Goal: Task Accomplishment & Management: Complete application form

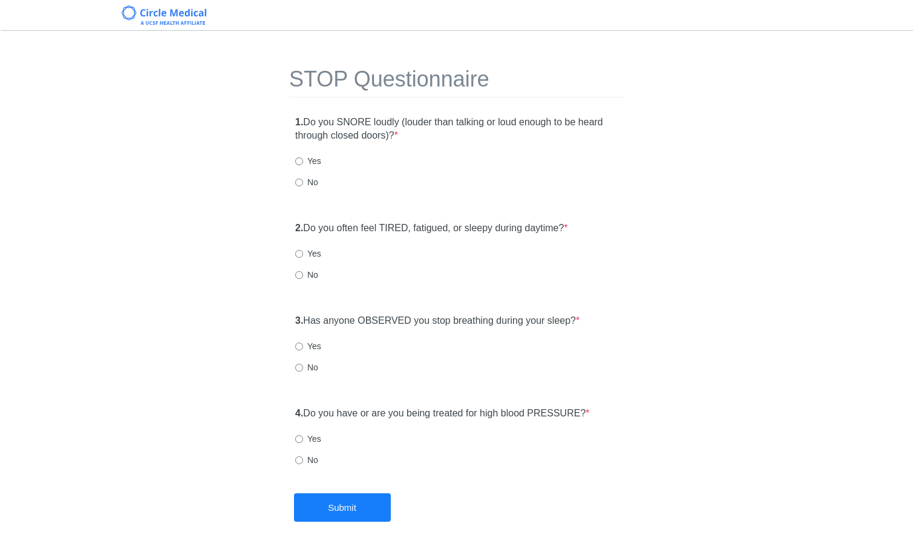
click at [293, 178] on div "1. Do you SNORE loudly (louder than talking or loud enough to be heard through …" at bounding box center [457, 157] width 336 height 97
click at [298, 180] on input "No" at bounding box center [299, 182] width 8 height 8
radio input "true"
click at [308, 281] on div "2. Do you often feel TIRED, fatigued, or sleepy during daytime? * Yes No" at bounding box center [457, 256] width 336 height 83
click at [310, 276] on label "No" at bounding box center [306, 274] width 23 height 12
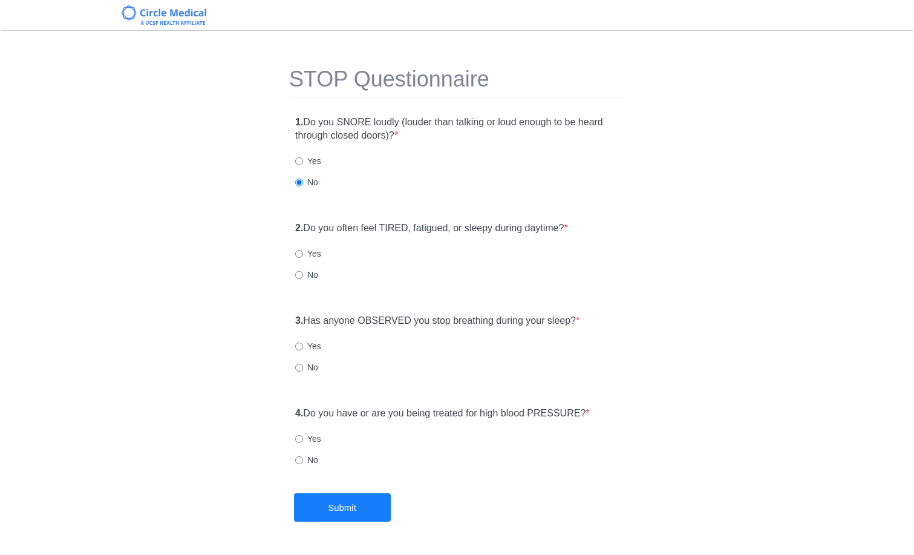
click at [303, 276] on input "No" at bounding box center [299, 275] width 8 height 8
radio input "true"
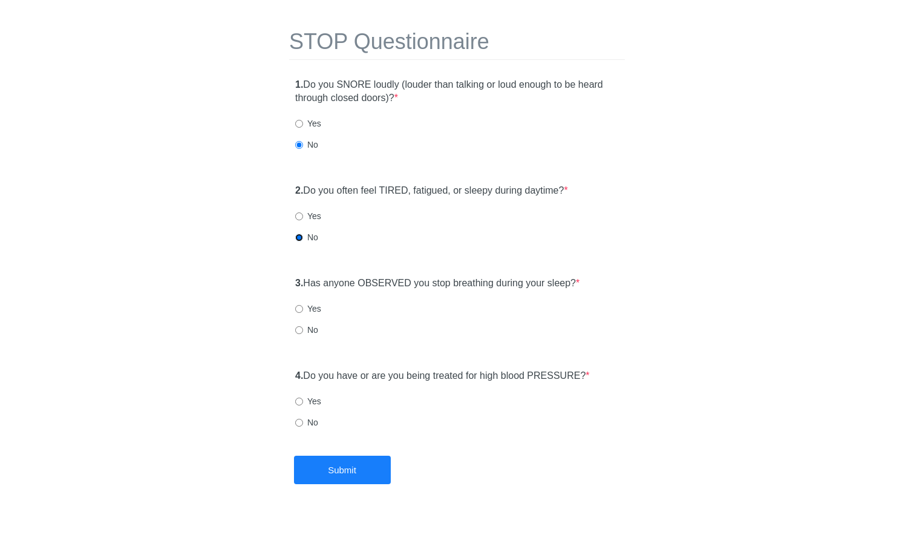
scroll to position [40, 0]
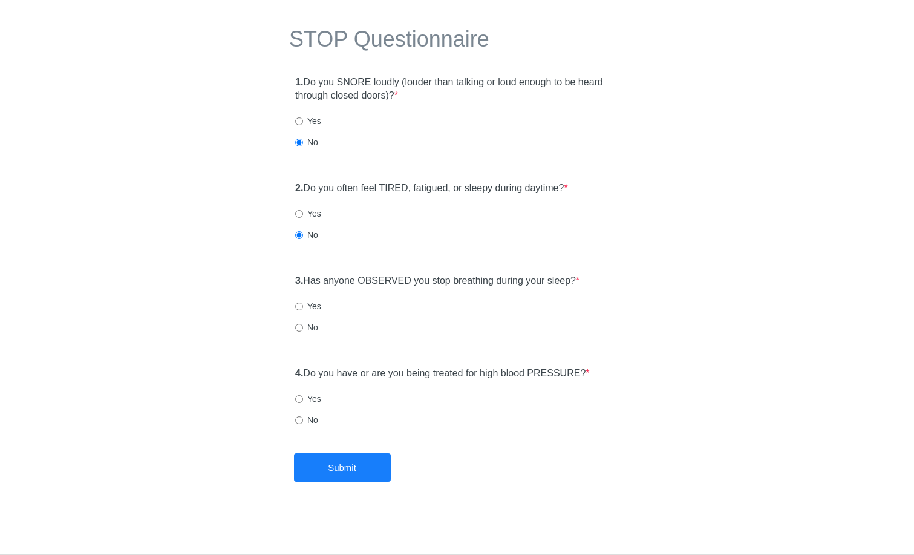
click at [307, 216] on label "Yes" at bounding box center [308, 213] width 26 height 12
click at [303, 216] on input "Yes" at bounding box center [299, 214] width 8 height 8
radio input "true"
click at [392, 314] on div "3. Has anyone OBSERVED you stop breathing during your sleep? * Yes No" at bounding box center [457, 309] width 336 height 83
click at [307, 311] on label "Yes" at bounding box center [308, 306] width 26 height 12
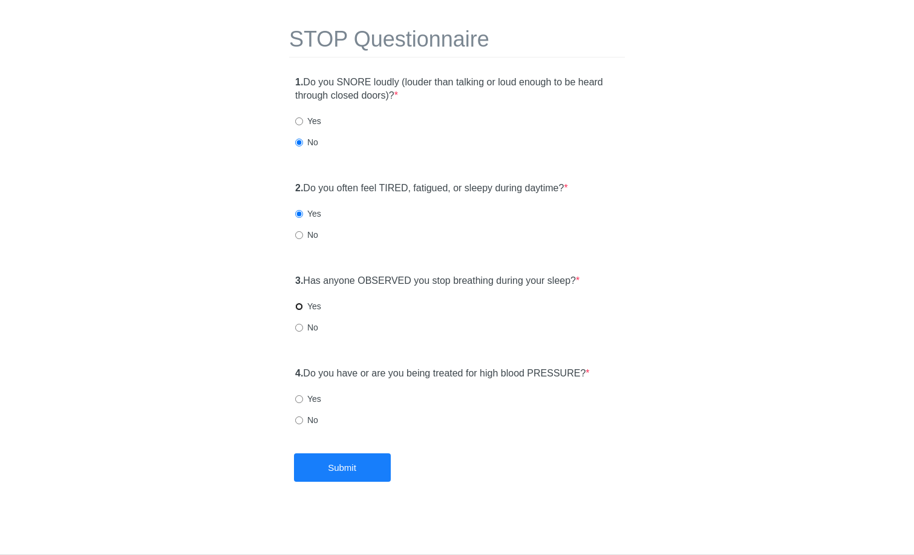
click at [303, 310] on input "Yes" at bounding box center [299, 306] width 8 height 8
radio input "true"
click at [306, 395] on label "Yes" at bounding box center [308, 398] width 26 height 12
click at [303, 395] on input "Yes" at bounding box center [299, 399] width 8 height 8
radio input "true"
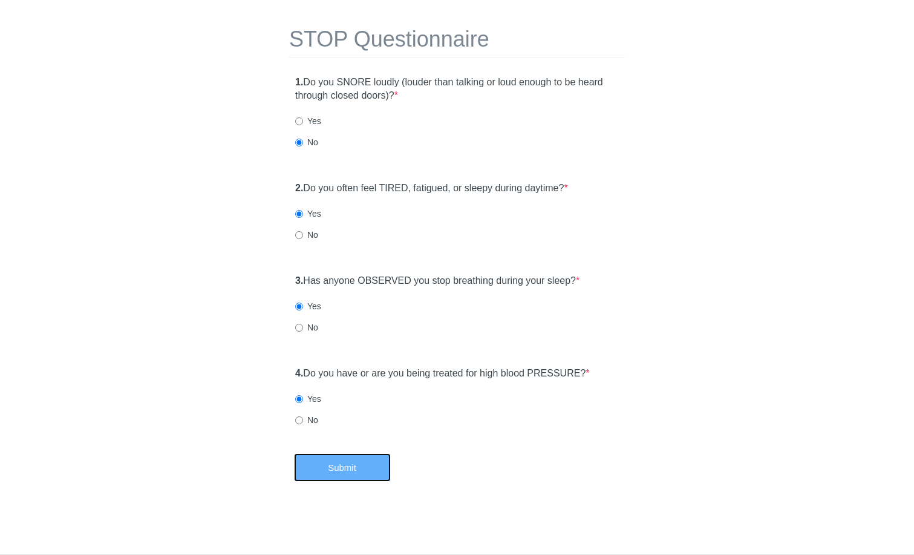
click at [348, 464] on button "Submit" at bounding box center [342, 467] width 97 height 28
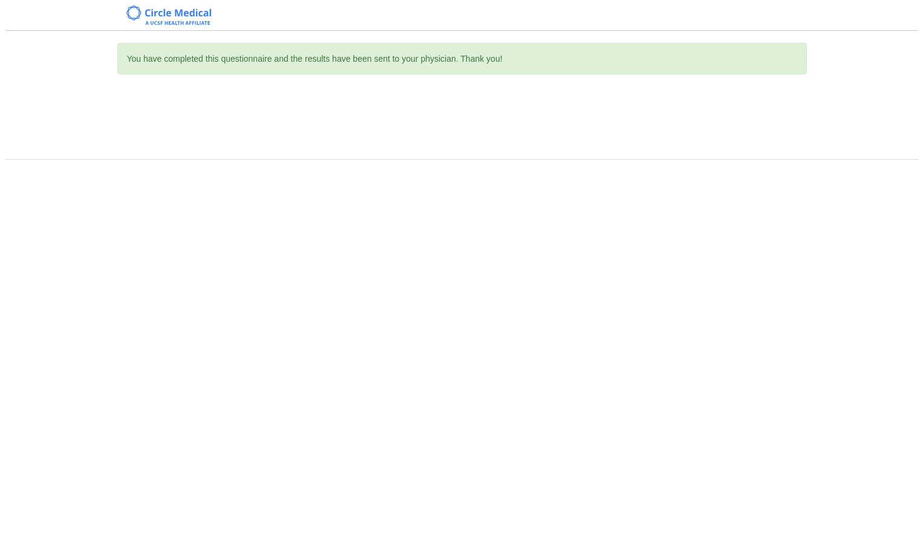
scroll to position [0, 0]
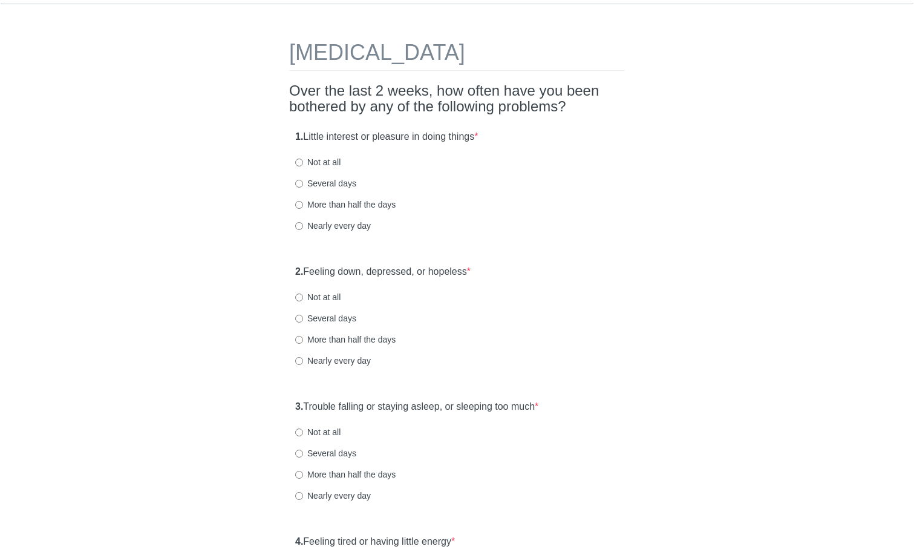
scroll to position [41, 0]
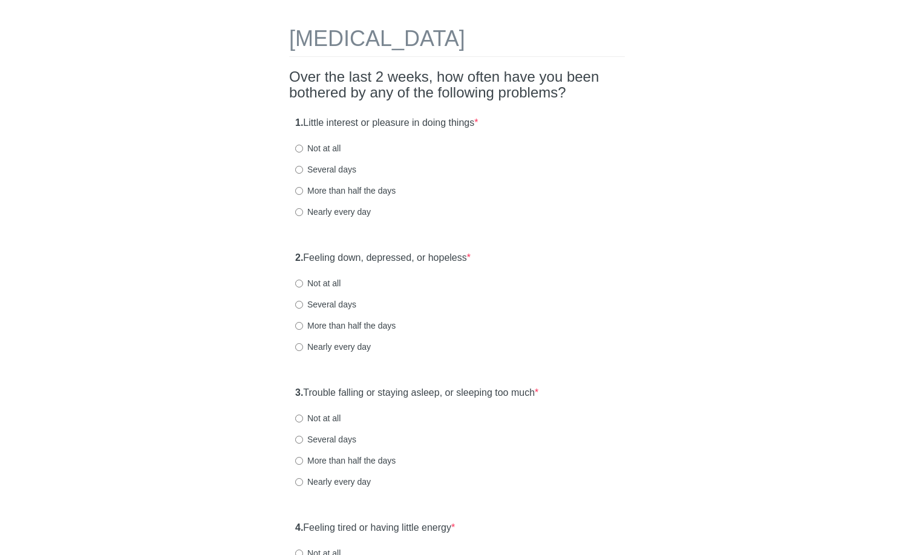
click at [330, 144] on label "Not at all" at bounding box center [317, 148] width 45 height 12
click at [303, 145] on input "Not at all" at bounding box center [299, 149] width 8 height 8
radio input "true"
click at [330, 144] on label "Not at all" at bounding box center [317, 148] width 45 height 12
click at [303, 145] on input "Not at all" at bounding box center [299, 149] width 8 height 8
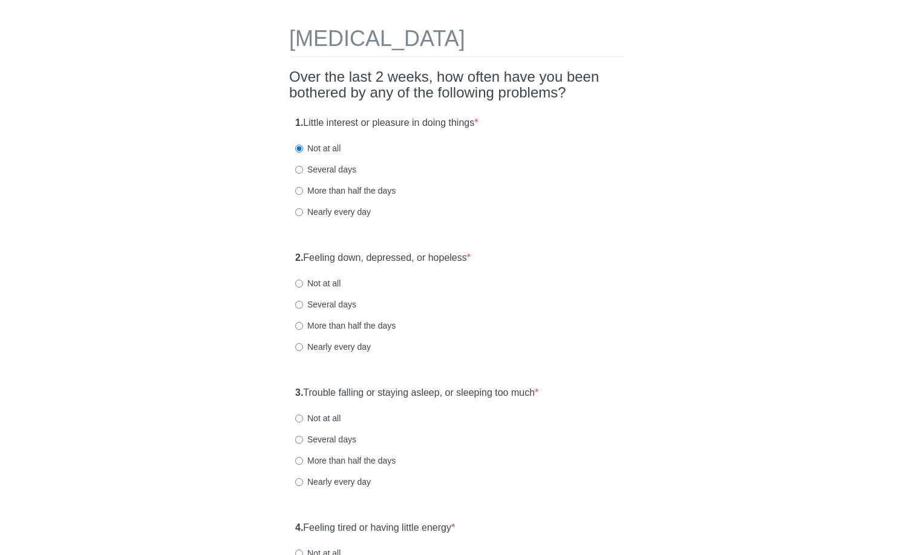
click at [327, 285] on label "Not at all" at bounding box center [317, 283] width 45 height 12
click at [303, 285] on input "Not at all" at bounding box center [299, 283] width 8 height 8
radio input "true"
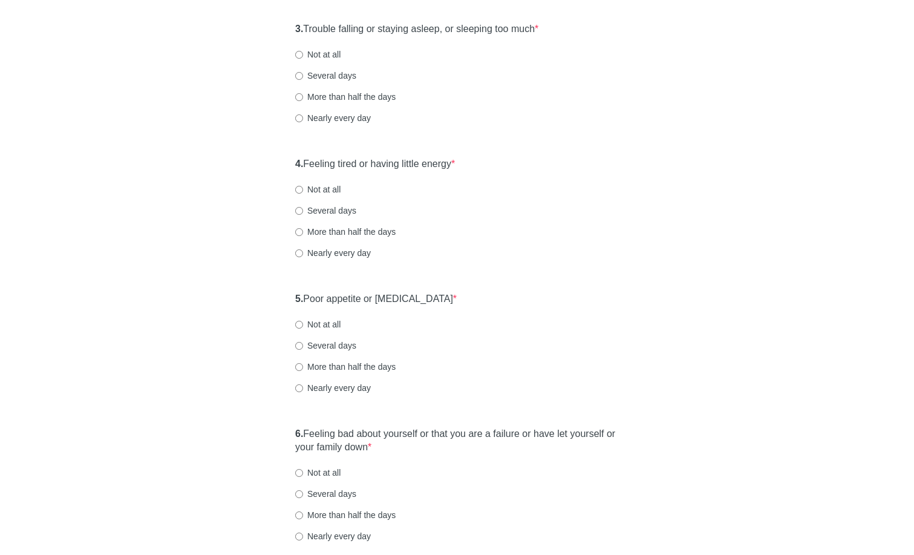
scroll to position [406, 0]
click at [320, 74] on label "Several days" at bounding box center [325, 74] width 61 height 12
click at [303, 74] on input "Several days" at bounding box center [299, 74] width 8 height 8
radio input "true"
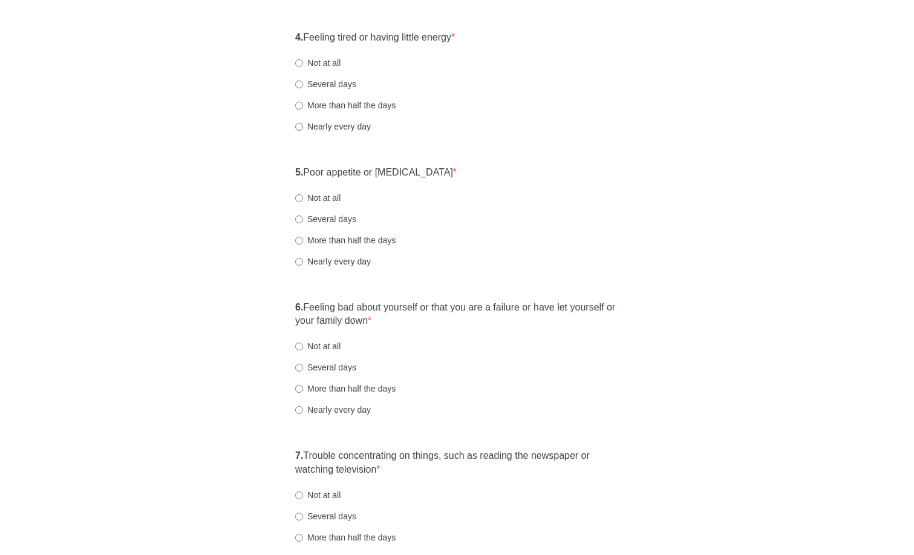
scroll to position [529, 0]
click at [319, 82] on label "Several days" at bounding box center [325, 85] width 61 height 12
click at [303, 82] on input "Several days" at bounding box center [299, 86] width 8 height 8
radio input "true"
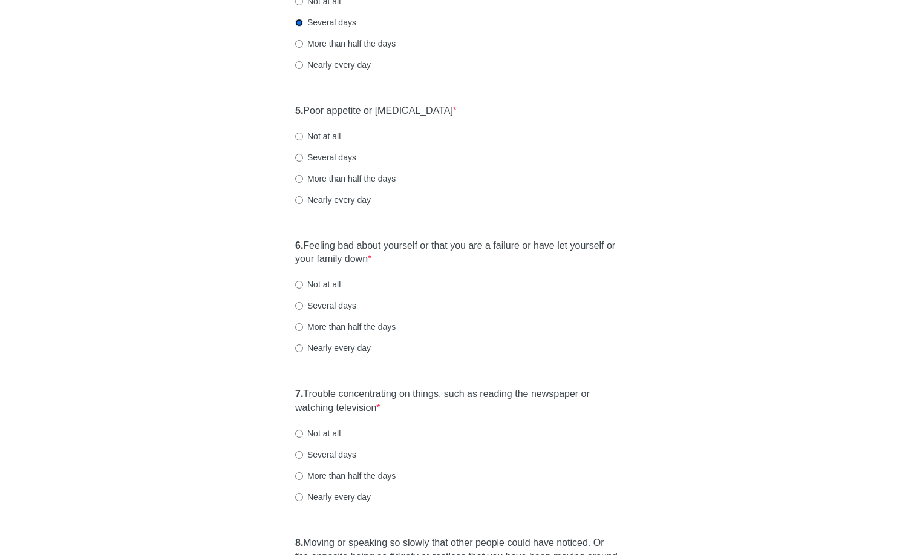
scroll to position [654, 0]
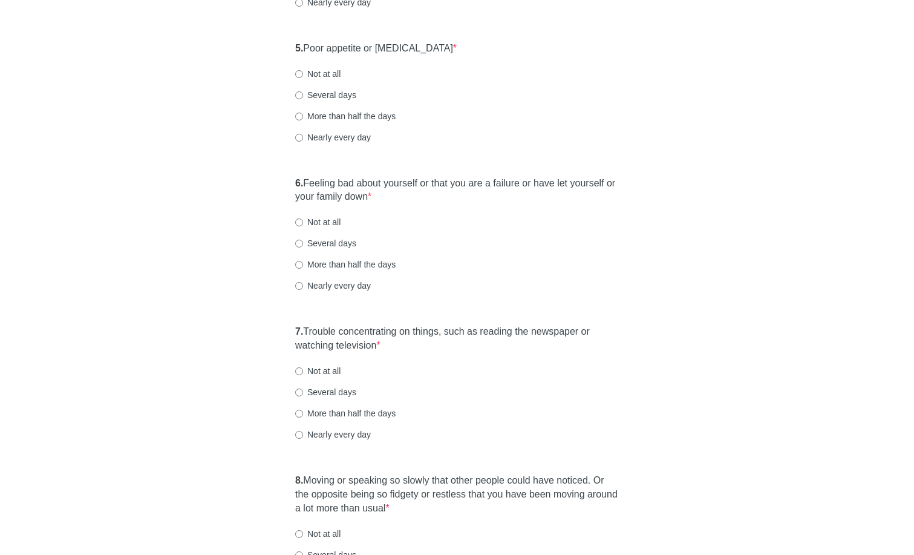
click at [330, 98] on label "Several days" at bounding box center [325, 95] width 61 height 12
click at [303, 98] on input "Several days" at bounding box center [299, 95] width 8 height 8
radio input "true"
click at [322, 79] on div "5. Poor appetite or overeating * Not at all Several days More than half the day…" at bounding box center [457, 99] width 336 height 126
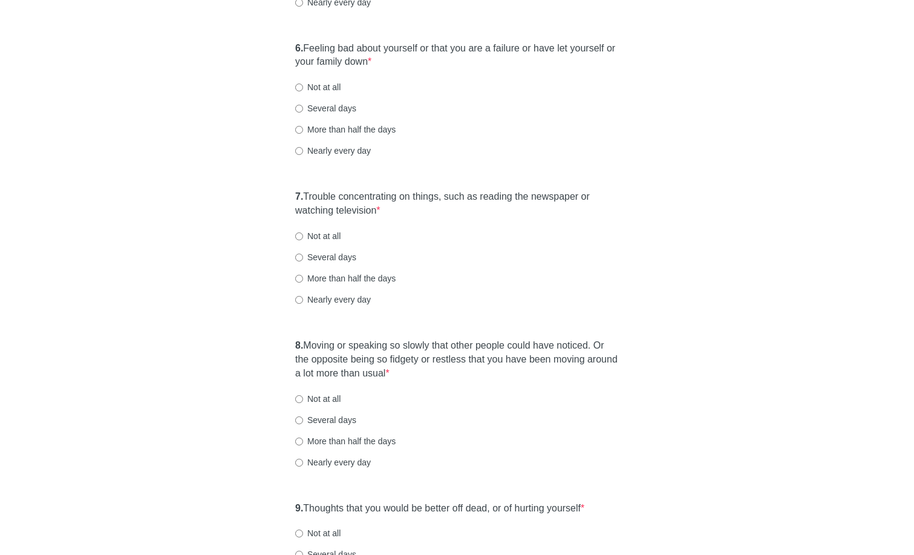
scroll to position [806, 0]
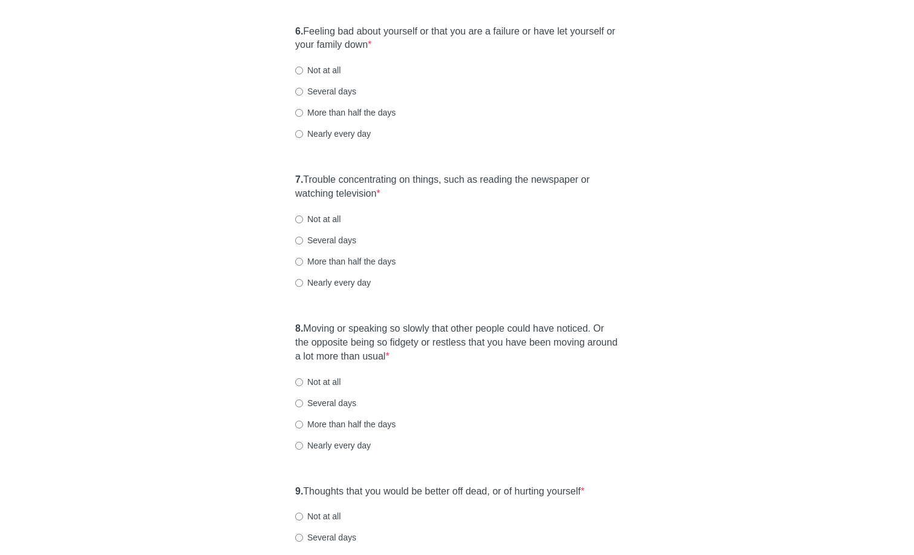
click at [313, 69] on label "Not at all" at bounding box center [317, 70] width 45 height 12
click at [303, 69] on input "Not at all" at bounding box center [299, 71] width 8 height 8
radio input "true"
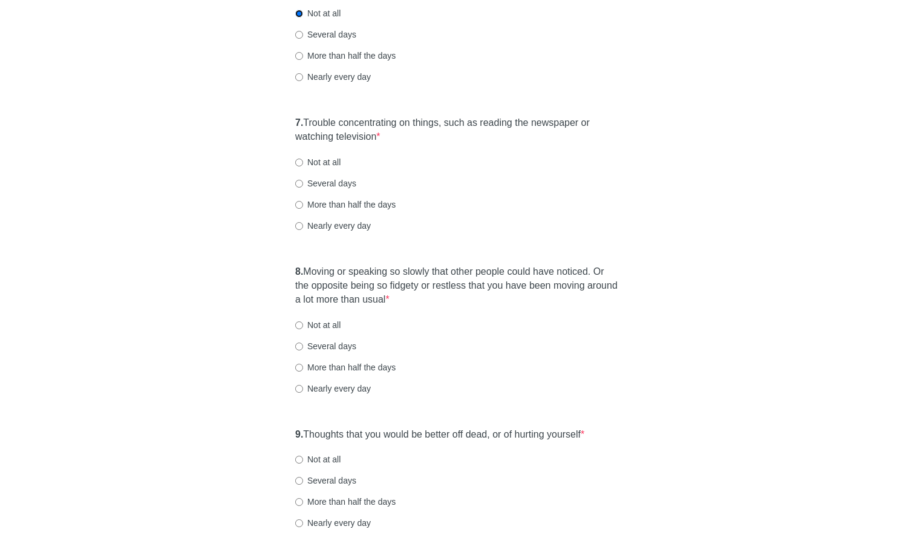
scroll to position [966, 0]
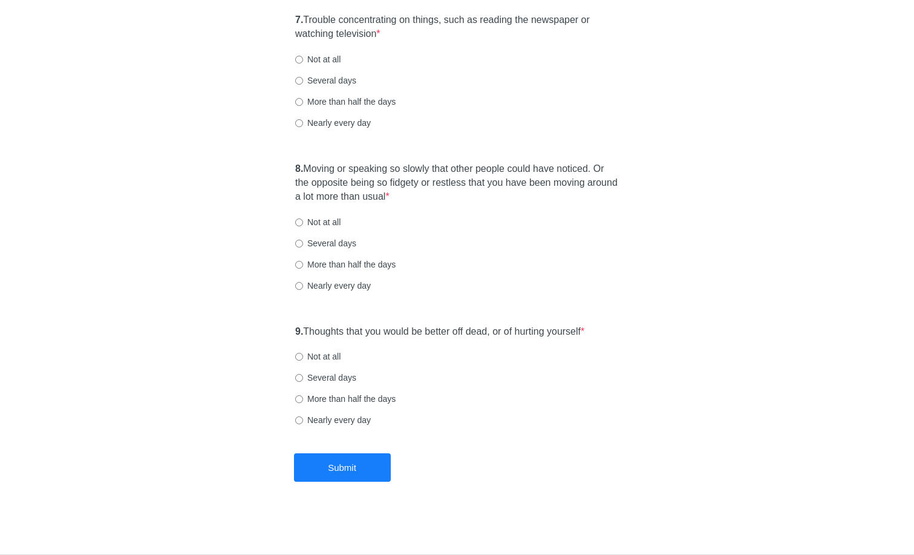
click at [314, 62] on label "Not at all" at bounding box center [317, 59] width 45 height 12
click at [303, 62] on input "Not at all" at bounding box center [299, 60] width 8 height 8
radio input "true"
click at [319, 77] on label "Several days" at bounding box center [325, 80] width 61 height 12
click at [303, 77] on input "Several days" at bounding box center [299, 81] width 8 height 8
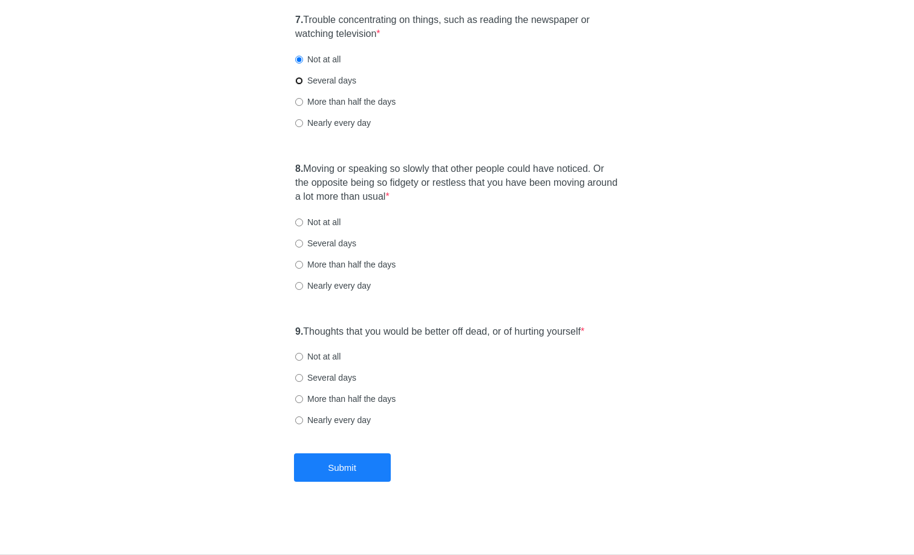
radio input "true"
click at [314, 62] on label "Not at all" at bounding box center [317, 59] width 45 height 12
click at [303, 62] on input "Not at all" at bounding box center [299, 60] width 8 height 8
radio input "true"
click at [325, 221] on label "Not at all" at bounding box center [317, 222] width 45 height 12
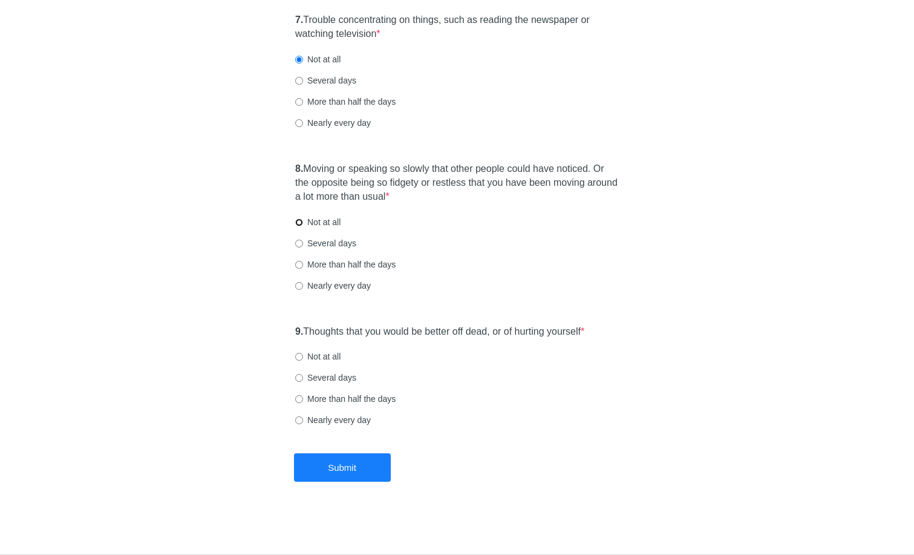
click at [303, 221] on input "Not at all" at bounding box center [299, 222] width 8 height 8
radio input "true"
click at [322, 357] on label "Not at all" at bounding box center [317, 356] width 45 height 12
click at [303, 357] on input "Not at all" at bounding box center [299, 357] width 8 height 8
radio input "true"
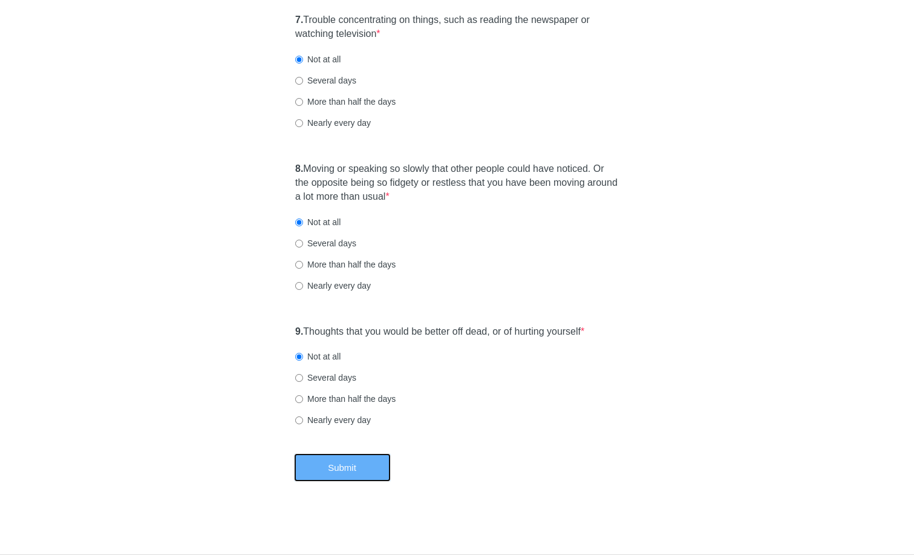
click at [352, 470] on button "Submit" at bounding box center [342, 467] width 97 height 28
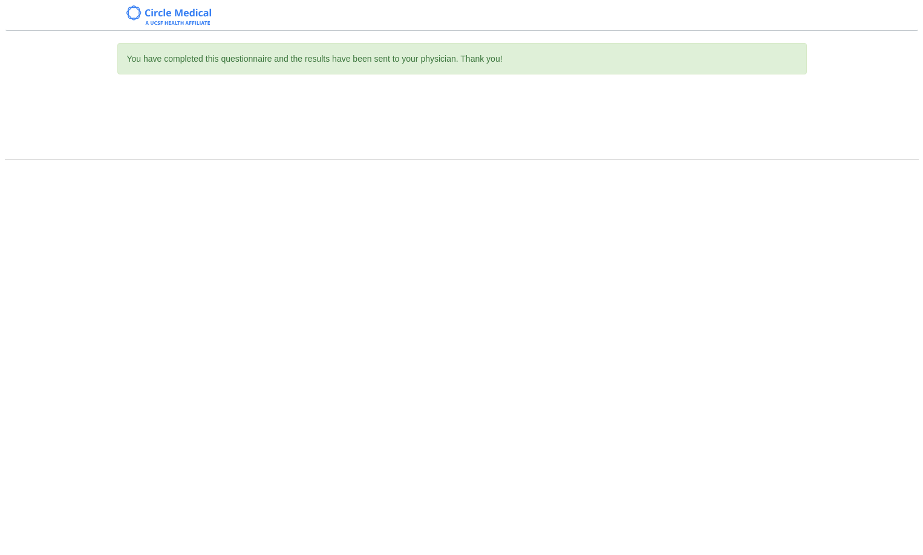
scroll to position [0, 0]
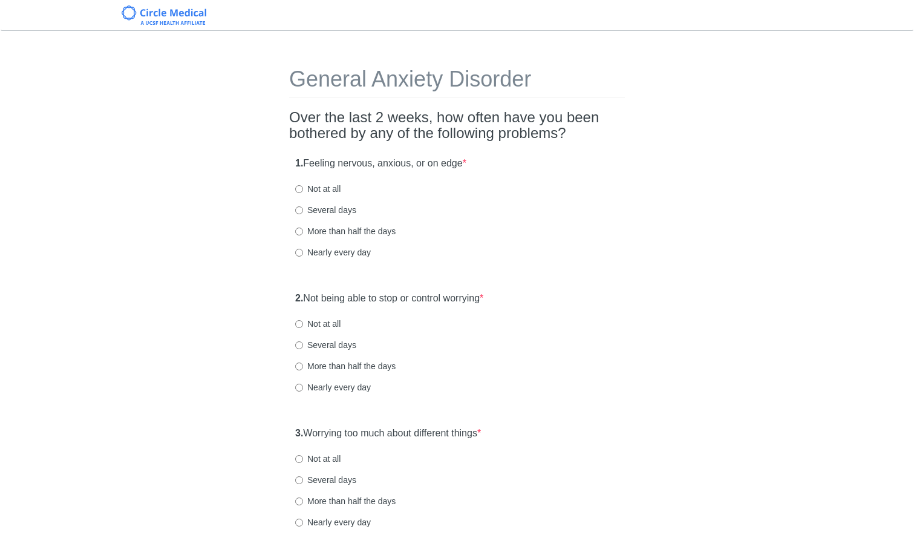
click at [334, 207] on label "Several days" at bounding box center [325, 210] width 61 height 12
click at [303, 207] on input "Several days" at bounding box center [299, 210] width 8 height 8
radio input "true"
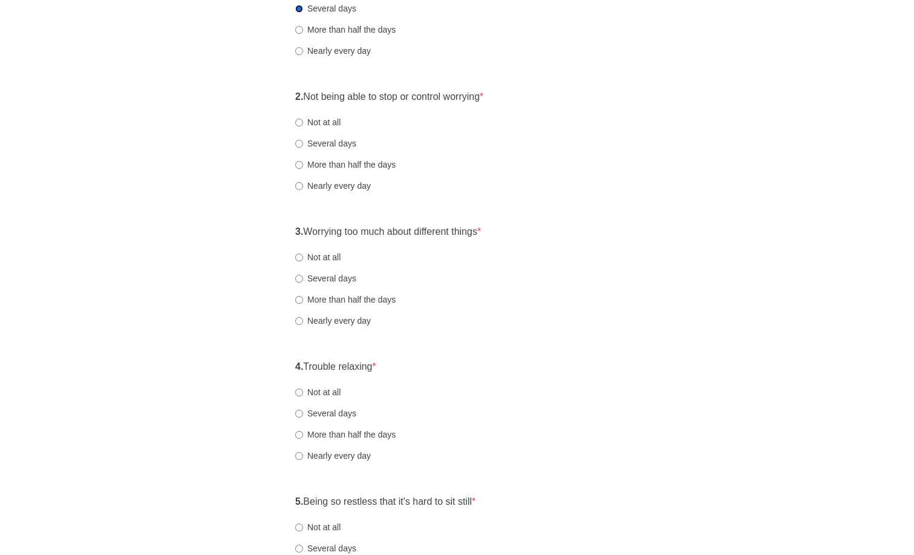
scroll to position [215, 0]
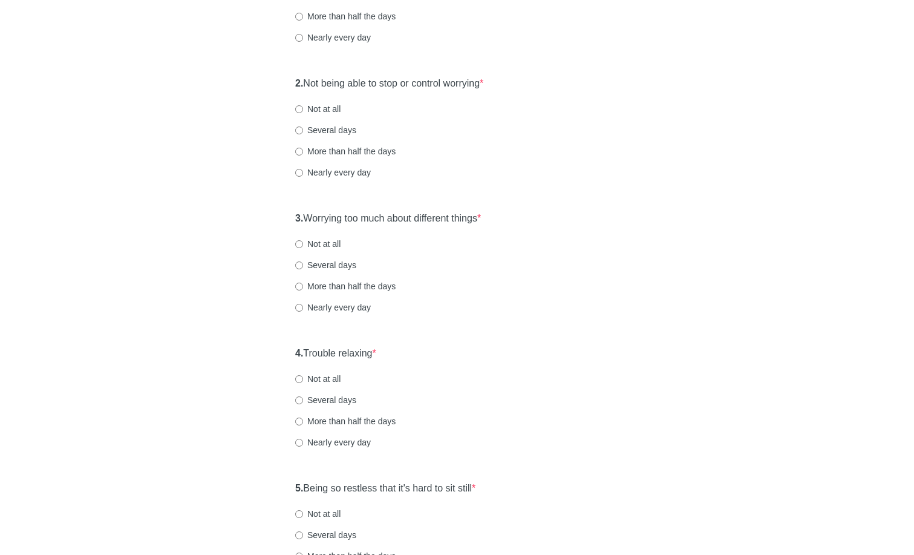
click at [328, 168] on label "Nearly every day" at bounding box center [333, 172] width 76 height 12
click at [303, 169] on input "Nearly every day" at bounding box center [299, 173] width 8 height 8
radio input "true"
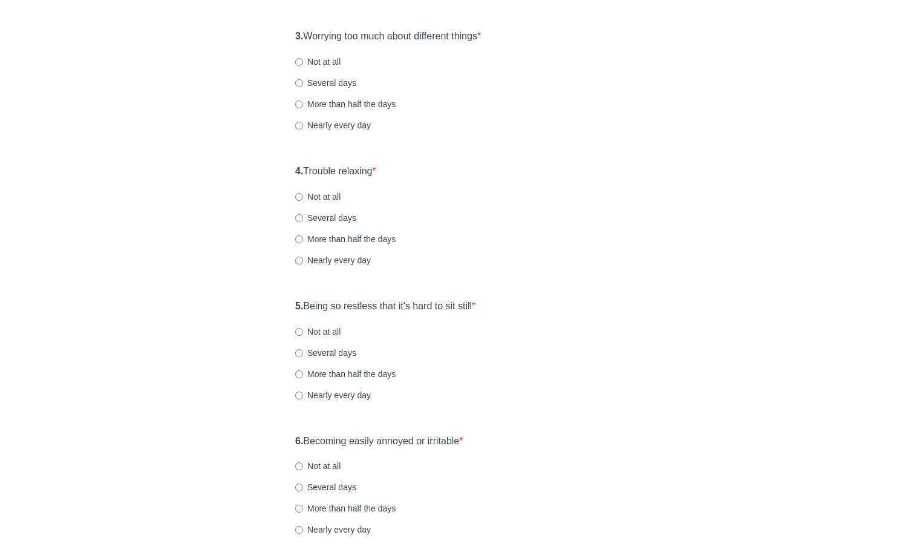
scroll to position [386, 0]
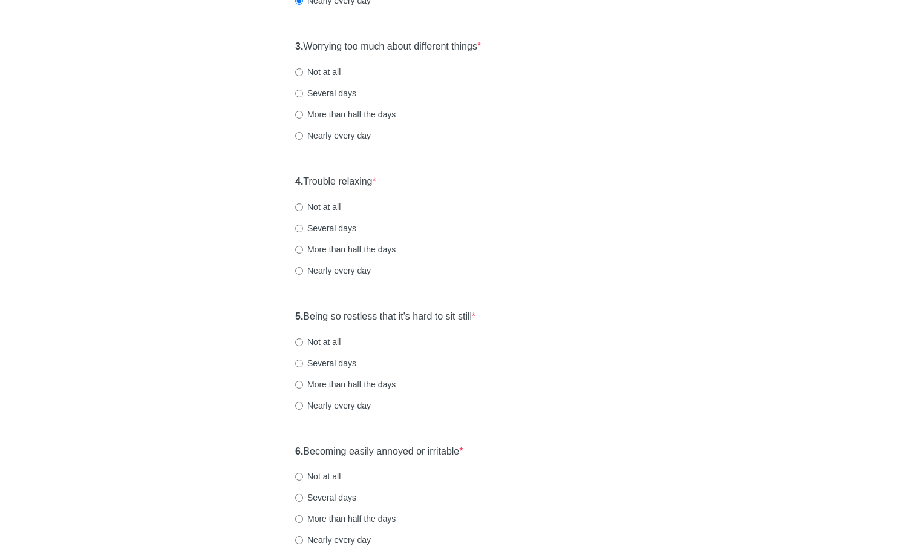
click at [346, 140] on label "Nearly every day" at bounding box center [333, 135] width 76 height 12
click at [303, 140] on input "Nearly every day" at bounding box center [299, 136] width 8 height 8
radio input "true"
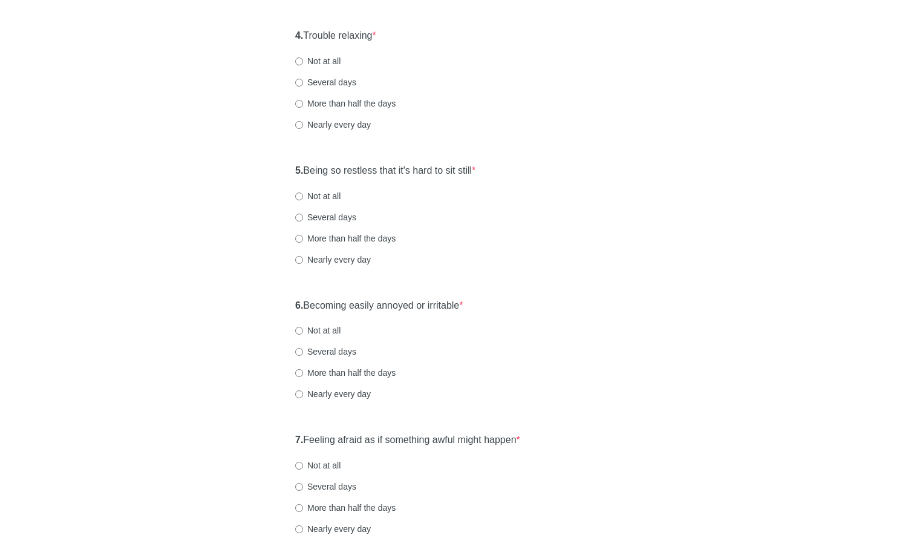
scroll to position [535, 0]
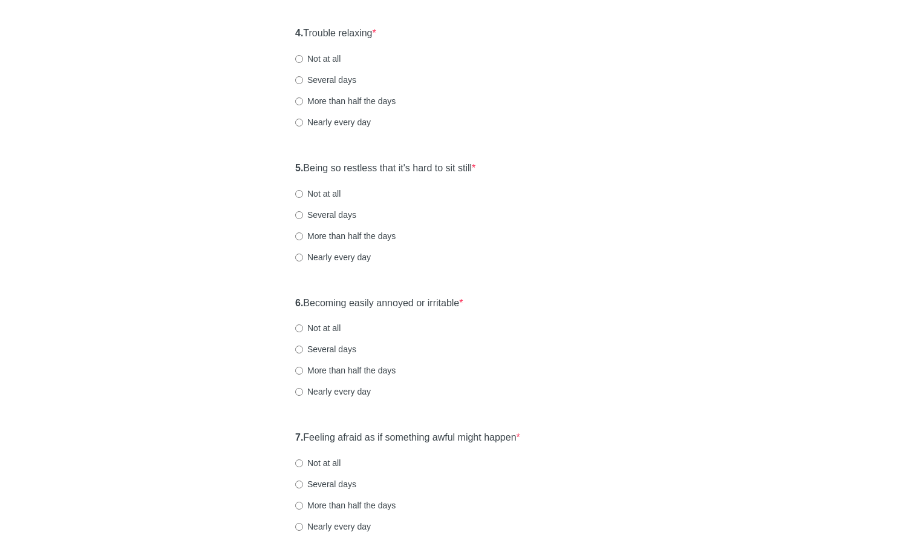
click at [325, 119] on label "Nearly every day" at bounding box center [333, 122] width 76 height 12
click at [303, 119] on input "Nearly every day" at bounding box center [299, 123] width 8 height 8
radio input "true"
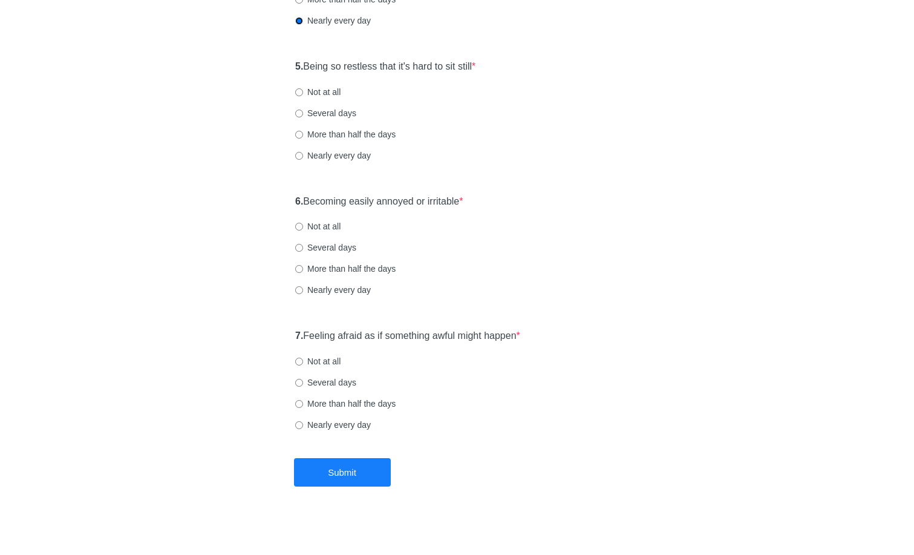
scroll to position [641, 0]
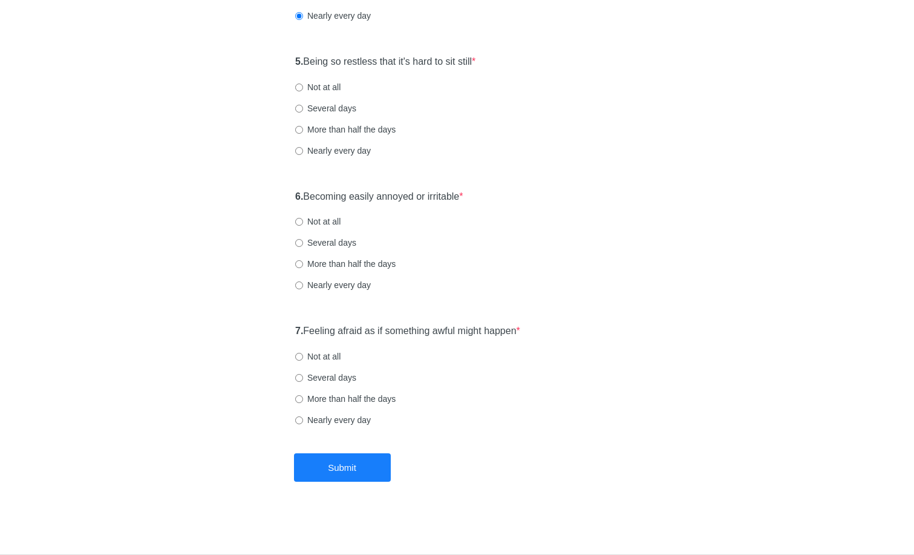
click at [324, 148] on label "Nearly every day" at bounding box center [333, 151] width 76 height 12
click at [303, 148] on input "Nearly every day" at bounding box center [299, 151] width 8 height 8
radio input "true"
click at [325, 226] on label "Not at all" at bounding box center [317, 221] width 45 height 12
click at [303, 226] on input "Not at all" at bounding box center [299, 222] width 8 height 8
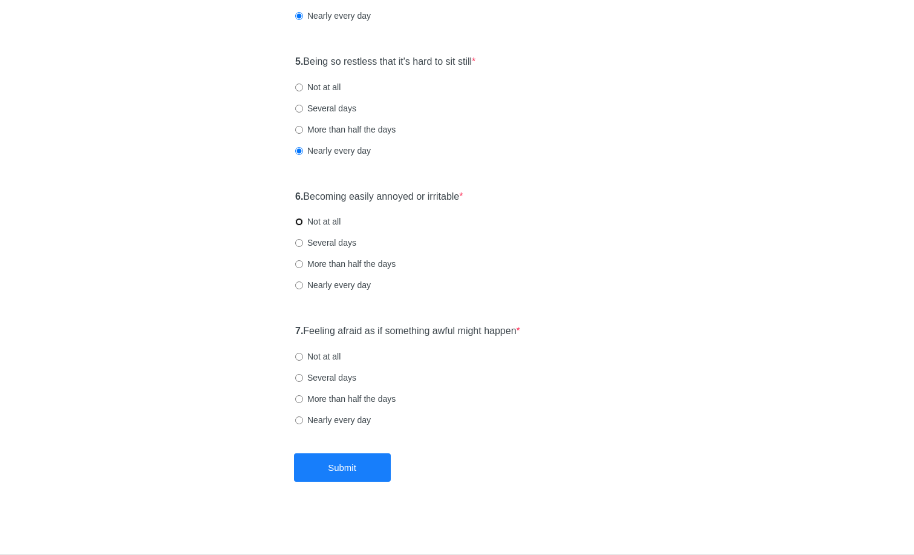
radio input "true"
click at [305, 359] on label "Not at all" at bounding box center [317, 356] width 45 height 12
click at [303, 359] on input "Not at all" at bounding box center [299, 357] width 8 height 8
radio input "true"
click at [321, 415] on label "Nearly every day" at bounding box center [333, 420] width 76 height 12
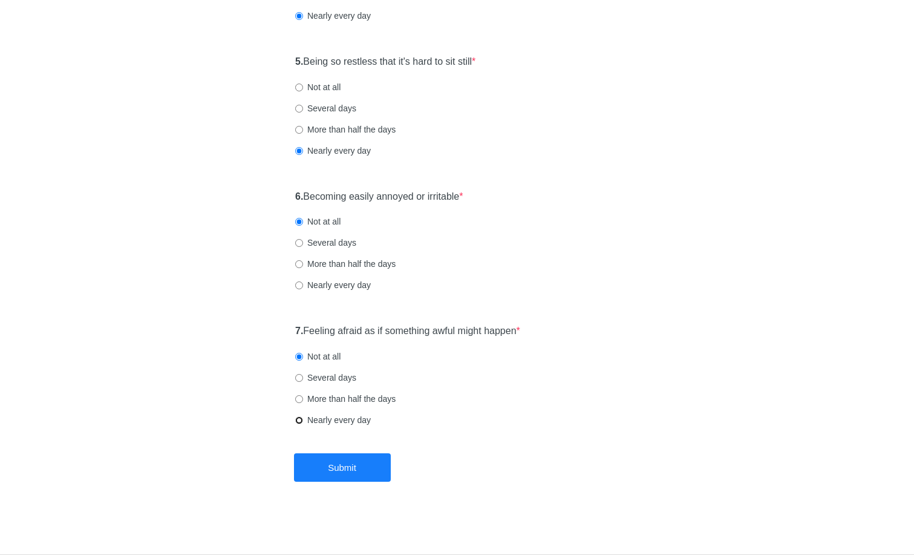
click at [303, 416] on input "Nearly every day" at bounding box center [299, 420] width 8 height 8
radio input "true"
click at [328, 458] on button "Submit" at bounding box center [342, 467] width 97 height 28
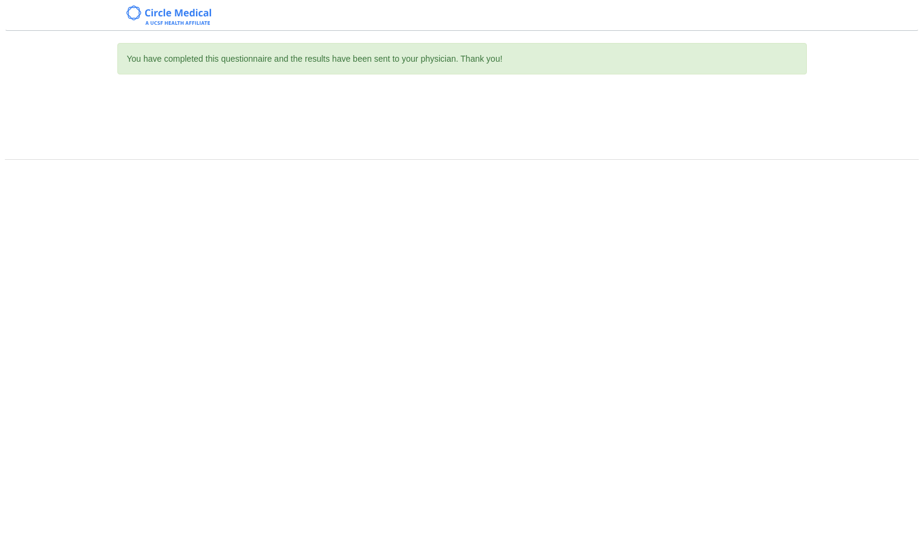
scroll to position [0, 0]
